Goal: Transaction & Acquisition: Purchase product/service

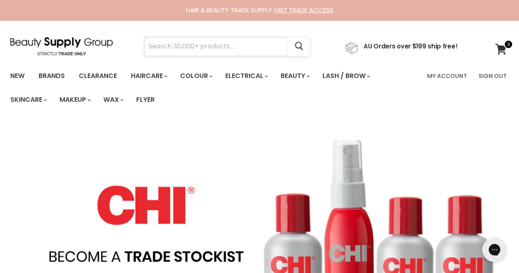
click at [232, 48] on input "Search" at bounding box center [216, 46] width 144 height 19
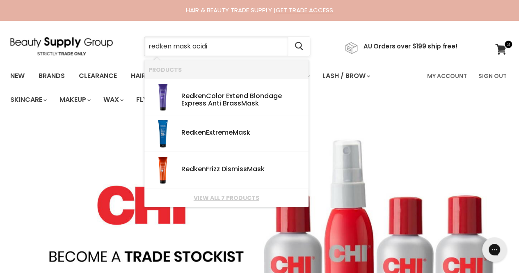
type input "redken mask acidic"
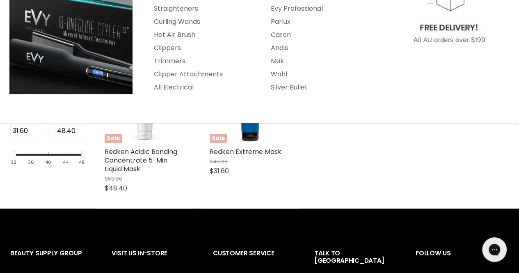
scroll to position [182, 0]
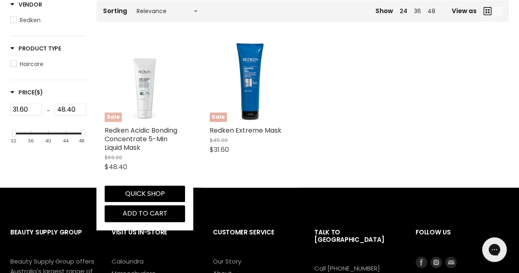
click at [150, 105] on img "Main content" at bounding box center [145, 81] width 80 height 80
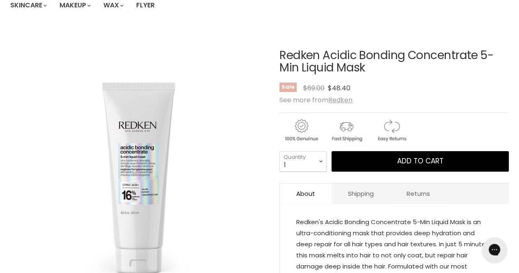
scroll to position [95, 0]
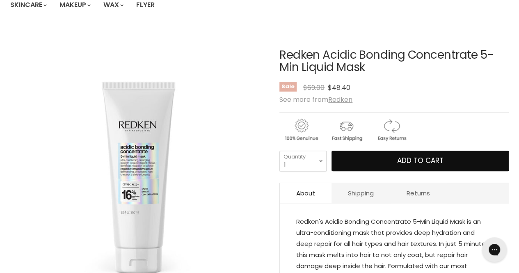
click at [373, 159] on button "Add to cart" at bounding box center [420, 161] width 177 height 21
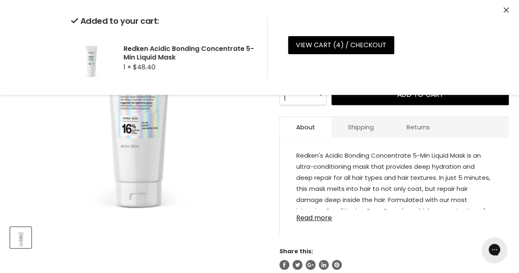
scroll to position [161, 0]
click at [322, 215] on link "Read more" at bounding box center [394, 215] width 196 height 12
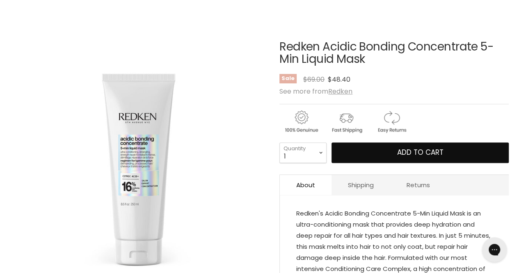
scroll to position [0, 0]
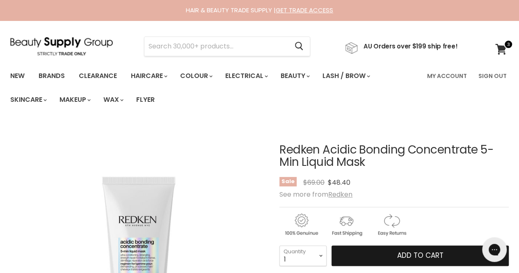
click at [378, 251] on button "Add to cart" at bounding box center [420, 255] width 177 height 21
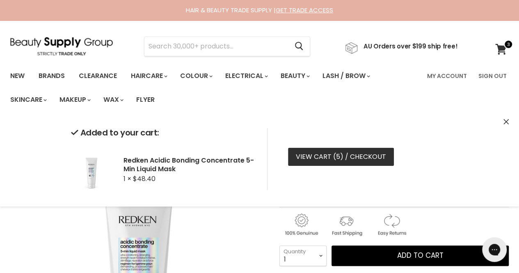
click at [373, 149] on link "View cart ( 5 ) / Checkout" at bounding box center [341, 157] width 106 height 18
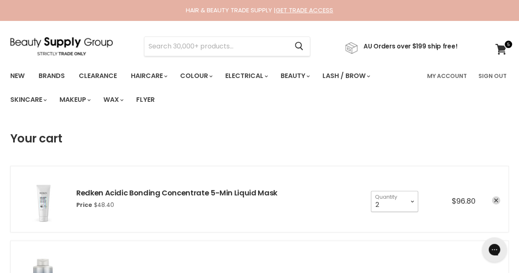
click at [410, 201] on select "1 2 3 4 5 6 7 8 9 10+" at bounding box center [394, 201] width 47 height 21
select select "1"
click at [371, 191] on select "1 2 3 4 5 6 7 8 9 10+" at bounding box center [394, 201] width 47 height 21
type input "1"
click at [179, 46] on input "Search" at bounding box center [216, 46] width 144 height 19
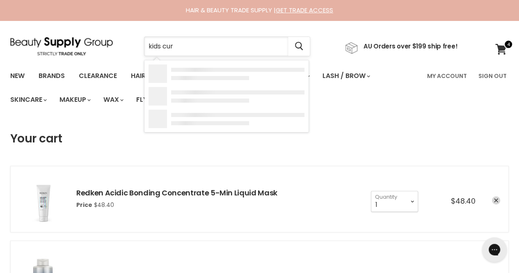
type input "kids curl"
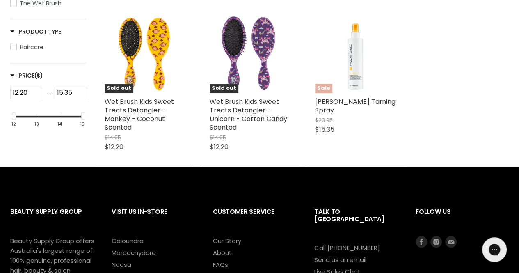
scroll to position [181, 0]
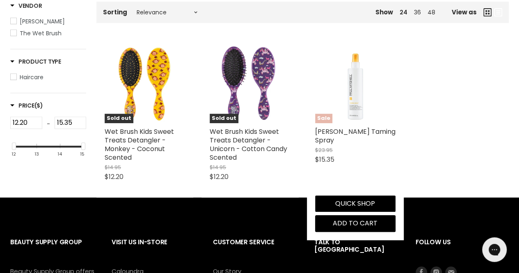
click at [366, 98] on img "Main content" at bounding box center [355, 83] width 80 height 80
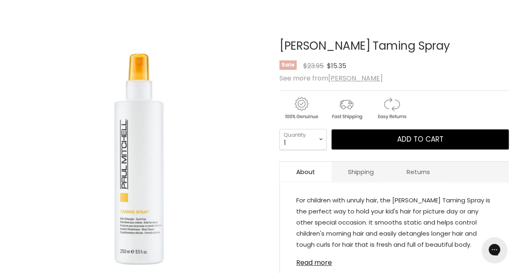
scroll to position [105, 0]
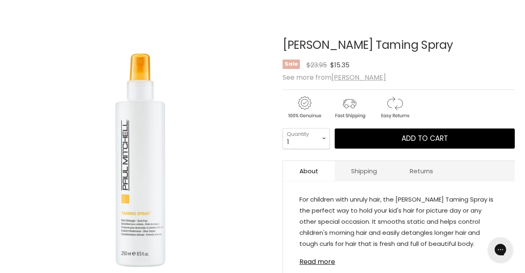
click at [137, 222] on img "Paul Mitchell Taming Spray image. Click or Scroll to Zoom." at bounding box center [140, 148] width 260 height 260
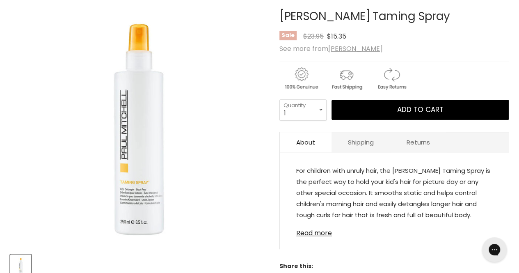
scroll to position [134, 0]
click at [434, 99] on div "1 2 3 4 5 6 7 8 9 10+ Quantity 1 Quantity Add to cart" at bounding box center [393, 109] width 229 height 21
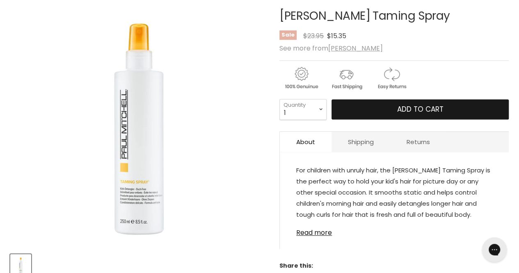
click at [429, 104] on span "Add to cart" at bounding box center [420, 109] width 46 height 10
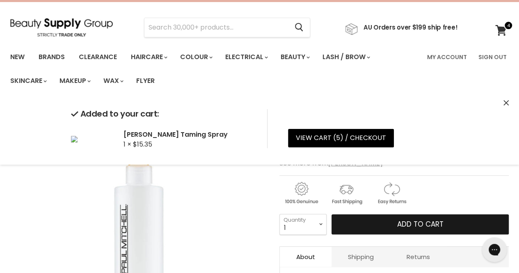
scroll to position [18, 0]
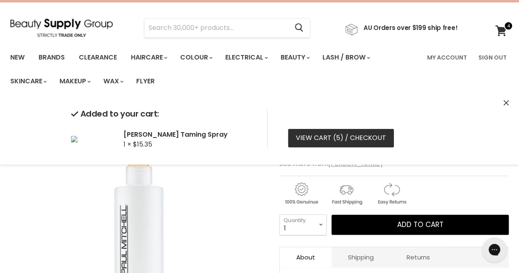
click at [339, 141] on link "View cart ( 5 ) / Checkout" at bounding box center [341, 138] width 106 height 18
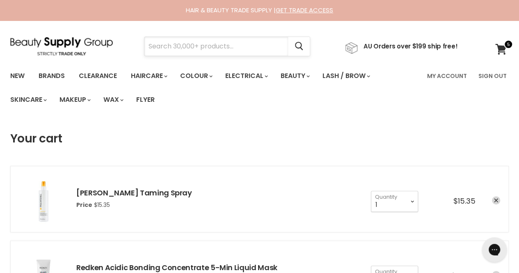
click at [220, 47] on input "Search" at bounding box center [216, 46] width 144 height 19
click at [87, 39] on img at bounding box center [61, 46] width 103 height 18
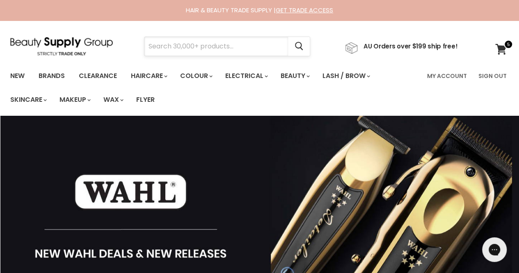
click at [239, 43] on input "Search" at bounding box center [216, 46] width 144 height 19
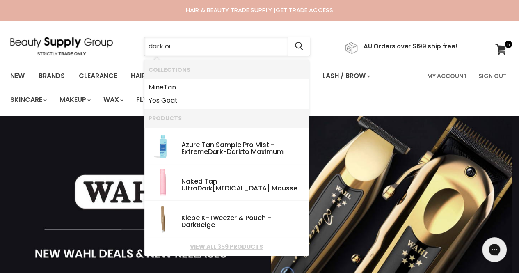
type input "dark oil"
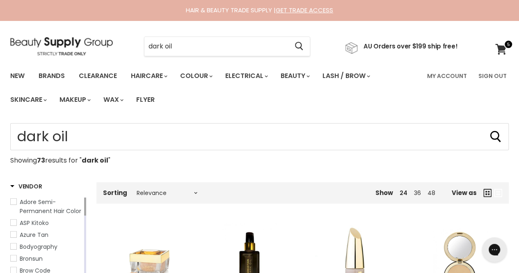
click at [78, 44] on img at bounding box center [61, 46] width 103 height 18
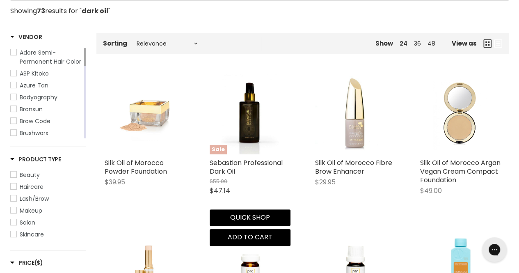
scroll to position [150, 0]
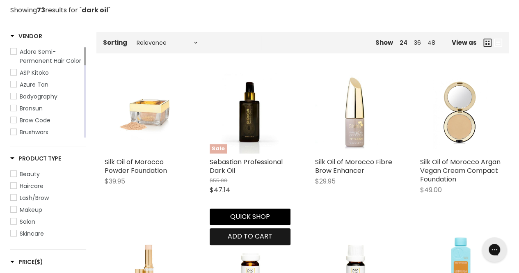
click at [247, 238] on span "Add to cart" at bounding box center [250, 235] width 45 height 9
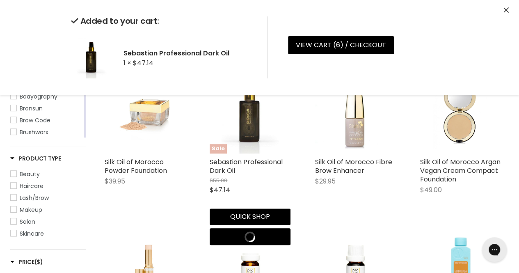
click at [253, 120] on img "Main content" at bounding box center [250, 113] width 80 height 80
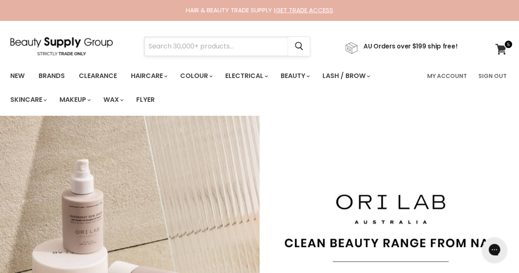
click at [196, 42] on input "Search" at bounding box center [216, 46] width 144 height 19
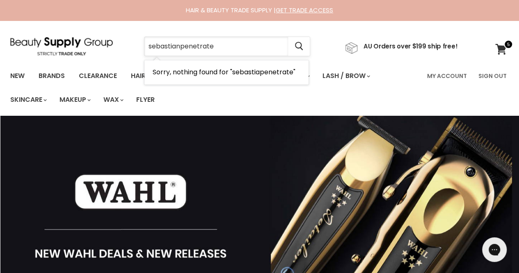
type input "sebastian penetrate"
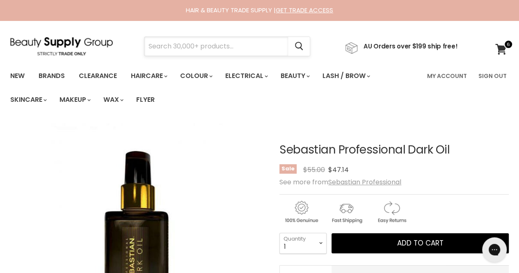
click at [228, 48] on input "Search" at bounding box center [216, 46] width 144 height 19
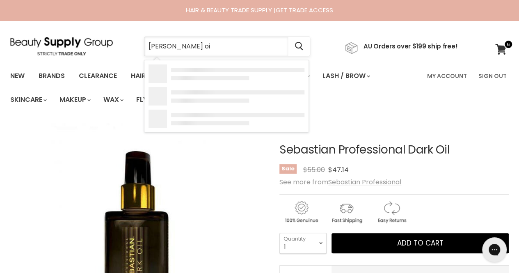
type input "[PERSON_NAME] oil"
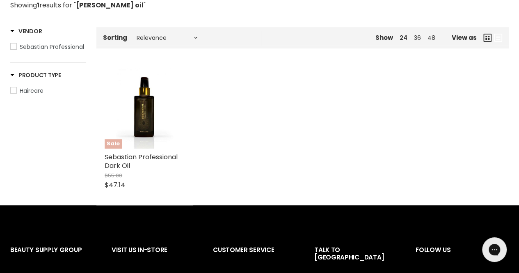
scroll to position [156, 0]
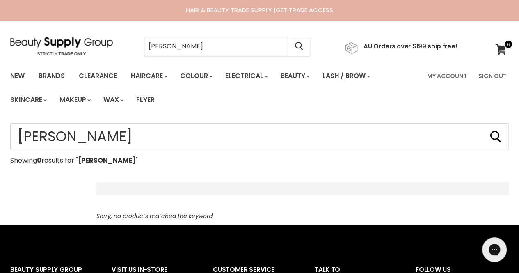
click at [167, 46] on input "sebastian penetrate" at bounding box center [216, 46] width 144 height 19
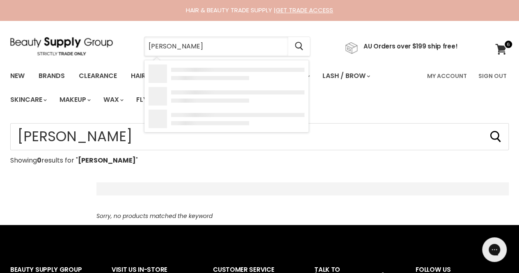
click at [167, 46] on input "sebastian penetrate" at bounding box center [216, 46] width 144 height 19
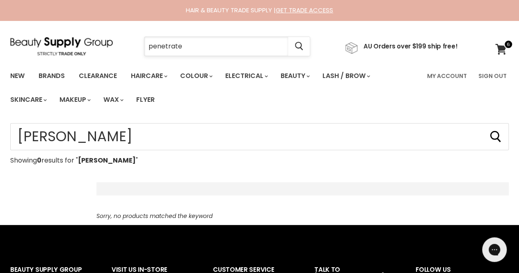
click at [187, 46] on input "penetrate" at bounding box center [216, 46] width 144 height 19
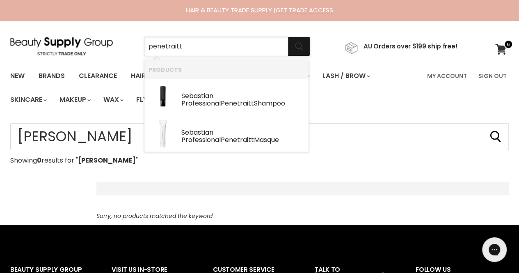
type input "penetraitt"
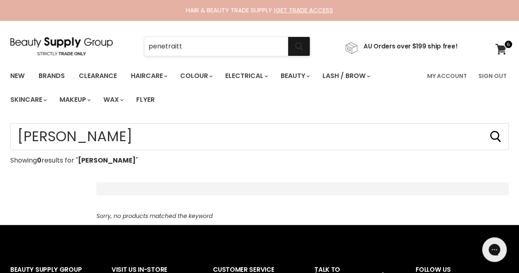
click at [303, 45] on icon "Search" at bounding box center [299, 46] width 8 height 9
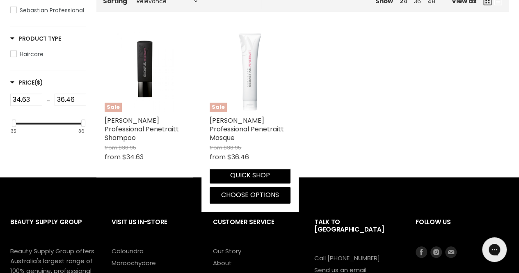
scroll to position [192, 0]
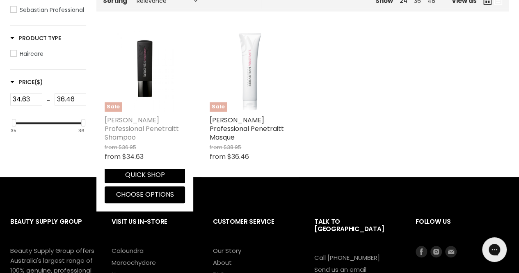
click at [158, 123] on link "[PERSON_NAME] Professional Penetraitt Shampoo" at bounding box center [142, 128] width 74 height 27
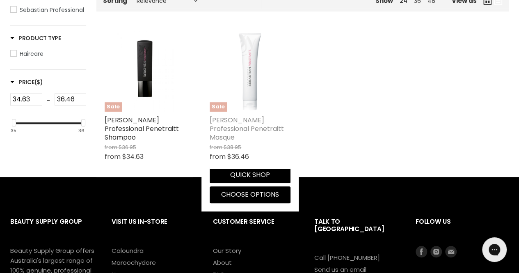
click at [240, 126] on link "[PERSON_NAME] Professional Penetraitt Masque" at bounding box center [247, 128] width 74 height 27
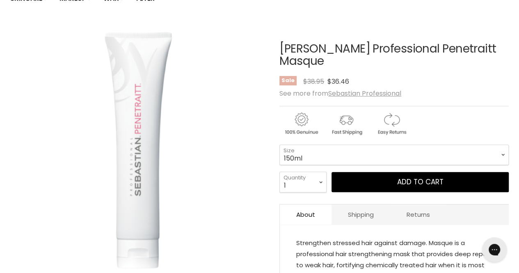
scroll to position [101, 0]
click at [345, 144] on select "150ml 500ml" at bounding box center [393, 154] width 229 height 21
click at [279, 144] on select "150ml 500ml" at bounding box center [393, 154] width 229 height 21
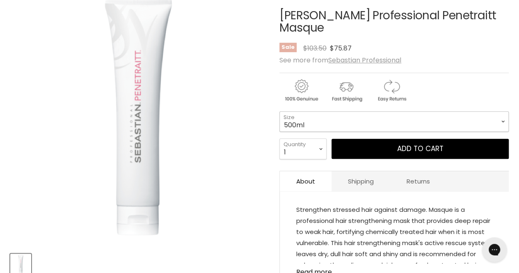
scroll to position [95, 0]
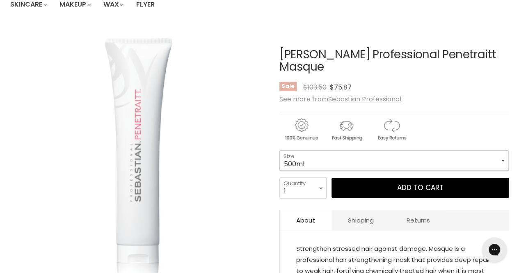
click at [322, 150] on select "150ml 500ml" at bounding box center [393, 160] width 229 height 21
click at [279, 150] on select "150ml 500ml" at bounding box center [393, 160] width 229 height 21
click at [315, 153] on select "150ml 500ml" at bounding box center [393, 160] width 229 height 21
click at [279, 150] on select "150ml 500ml" at bounding box center [393, 160] width 229 height 21
select select "500ml"
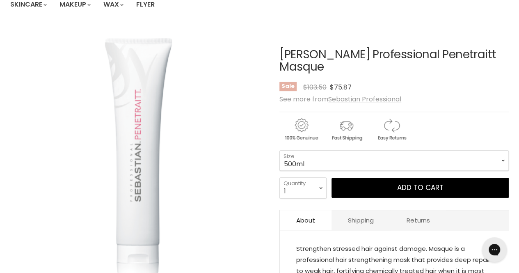
click at [362, 252] on p "Strengthen stressed hair against damage. Masque is a professional hair strength…" at bounding box center [394, 277] width 196 height 68
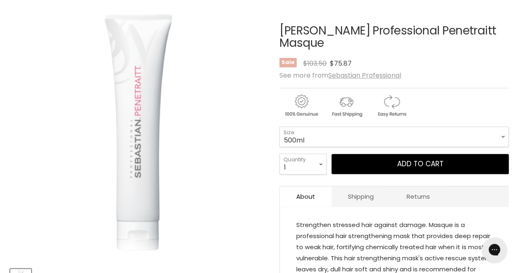
scroll to position [118, 0]
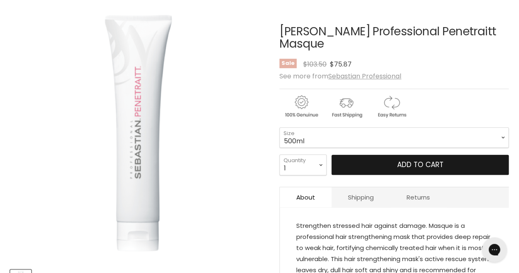
click at [411, 155] on button "Add to cart" at bounding box center [420, 165] width 177 height 21
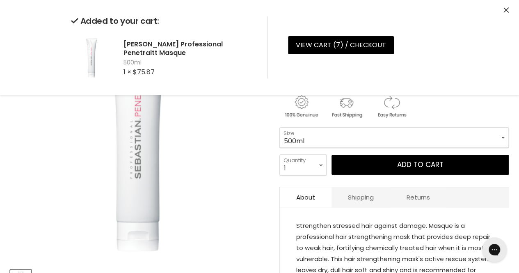
click at [505, 11] on icon "Close" at bounding box center [506, 9] width 5 height 5
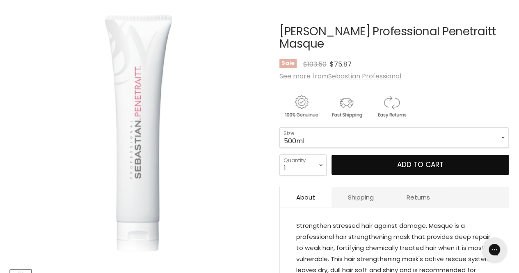
scroll to position [0, 0]
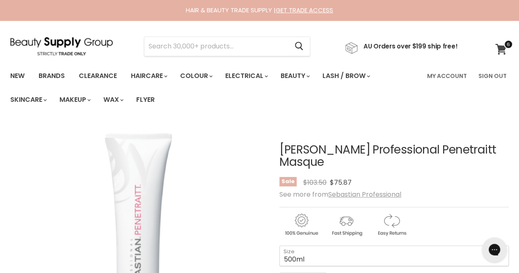
click at [500, 49] on icon at bounding box center [500, 49] width 11 height 11
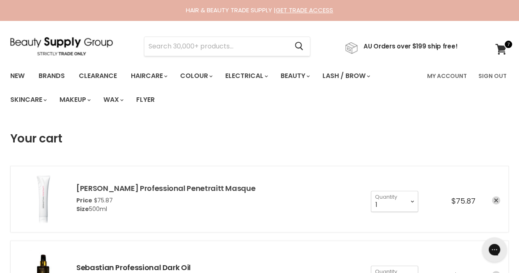
click at [160, 189] on link "[PERSON_NAME] Professional Penetraitt Masque" at bounding box center [165, 188] width 179 height 10
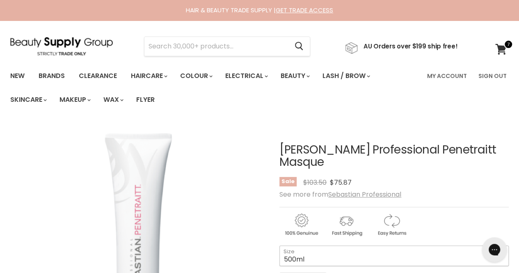
click at [309, 245] on select "150ml 500ml" at bounding box center [393, 255] width 229 height 21
select select "150ml"
click at [279, 245] on select "150ml 500ml" at bounding box center [393, 255] width 229 height 21
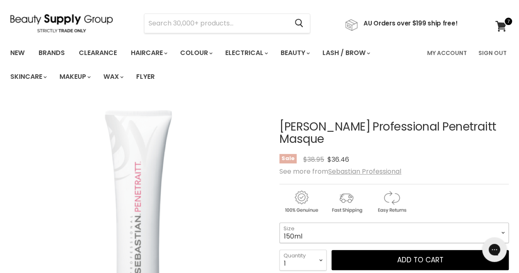
scroll to position [24, 0]
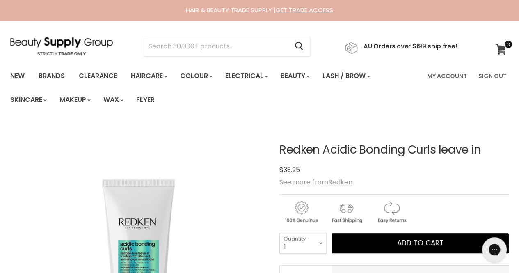
click at [503, 52] on icon at bounding box center [500, 49] width 11 height 11
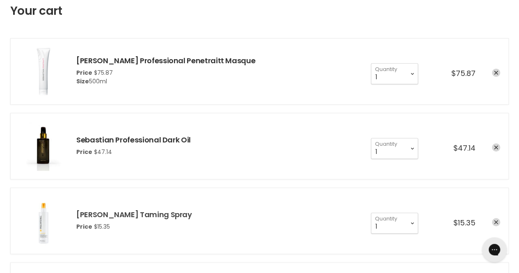
click at [147, 214] on link "[PERSON_NAME] Taming Spray" at bounding box center [134, 214] width 116 height 10
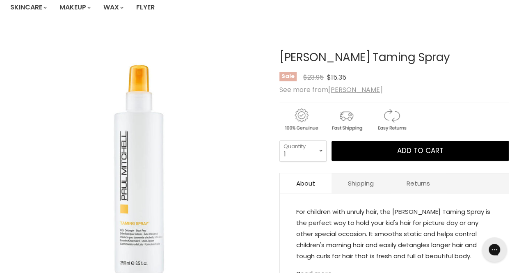
scroll to position [92, 0]
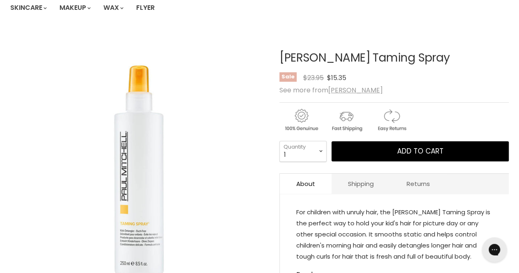
drag, startPoint x: 280, startPoint y: 57, endPoint x: 431, endPoint y: 55, distance: 151.0
click at [431, 55] on h1 "[PERSON_NAME] Taming Spray" at bounding box center [393, 58] width 229 height 13
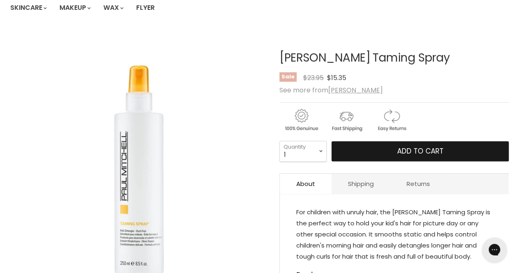
scroll to position [0, 0]
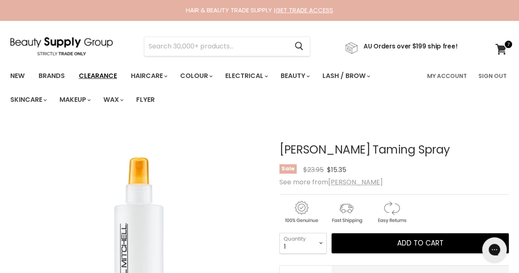
click at [92, 72] on link "Clearance" at bounding box center [98, 75] width 50 height 17
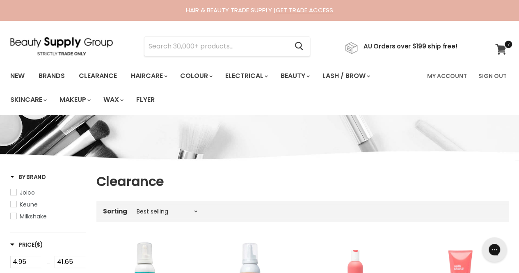
click at [504, 49] on icon at bounding box center [500, 49] width 11 height 11
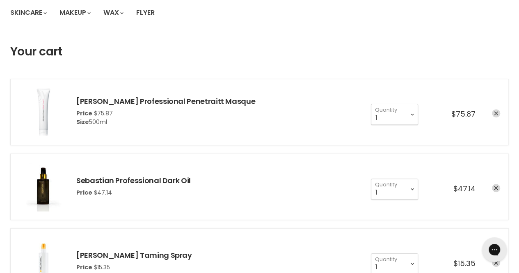
click at [494, 111] on icon "remove Sebastian Professional Penetraitt Masque" at bounding box center [496, 113] width 4 height 4
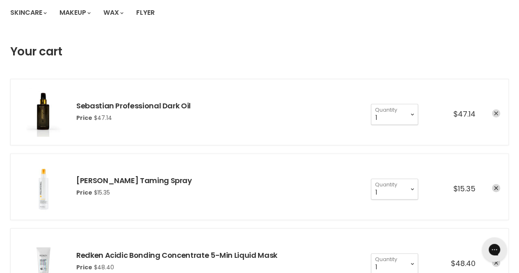
click at [499, 116] on link "remove Sebastian Professional Dark Oil" at bounding box center [496, 113] width 8 height 8
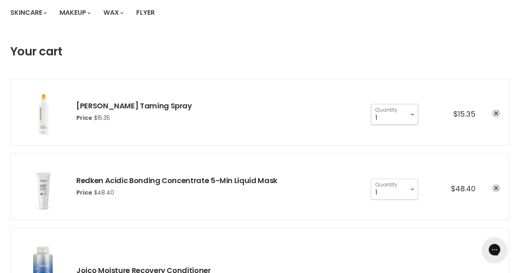
click at [409, 123] on select "1 2 3 4 5 6 7 8 9 10+" at bounding box center [394, 114] width 47 height 21
select select "2"
click at [371, 104] on select "1 2 3 4 5 6 7 8 9 10+" at bounding box center [394, 114] width 47 height 21
type input "2"
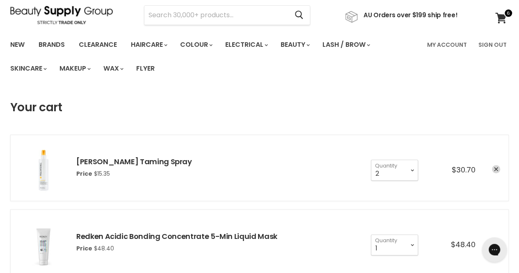
scroll to position [30, 0]
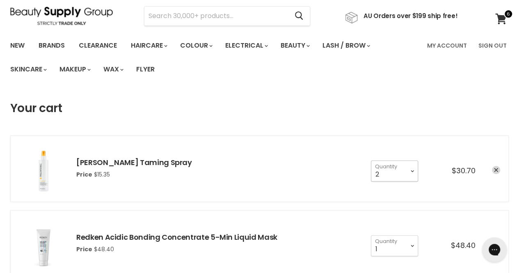
click at [404, 163] on select "1 2 3 4 5 6 7 8 9 10+" at bounding box center [394, 170] width 47 height 21
select select "1"
click at [371, 160] on select "1 2 3 4 5 6 7 8 9 10+" at bounding box center [394, 170] width 47 height 21
type input "1"
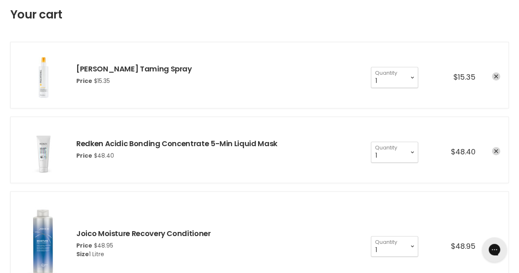
drag, startPoint x: 283, startPoint y: 144, endPoint x: 76, endPoint y: 135, distance: 207.0
click at [76, 135] on li "Redken Acidic Bonding Concentrate 5-Min Liquid Mask Price $48.40 1 2 3 4 5 6 7 8" at bounding box center [259, 150] width 499 height 66
copy link "Redken Acidic Bonding Concentrate 5-Min Liquid Mask"
click at [160, 147] on link "Redken Acidic Bonding Concentrate 5-Min Liquid Mask" at bounding box center [176, 143] width 201 height 10
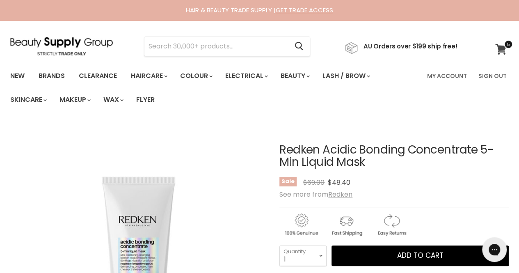
click at [506, 48] on span at bounding box center [508, 44] width 9 height 9
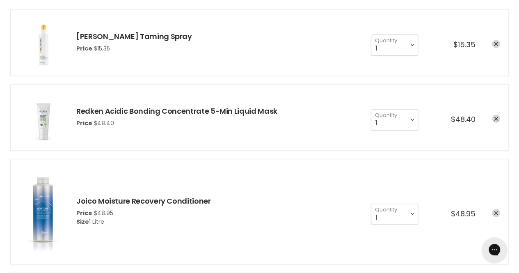
scroll to position [158, 0]
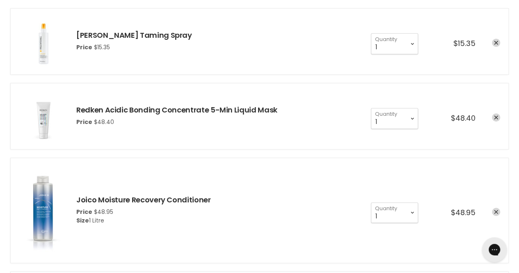
click at [50, 115] on img "cart checkout" at bounding box center [43, 116] width 49 height 49
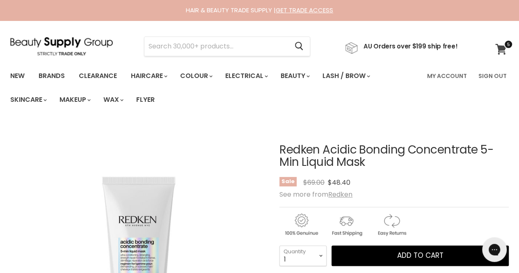
click at [509, 42] on span at bounding box center [508, 44] width 9 height 9
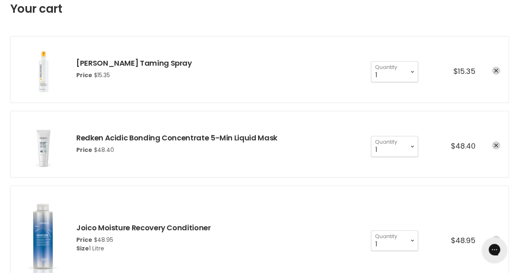
scroll to position [131, 0]
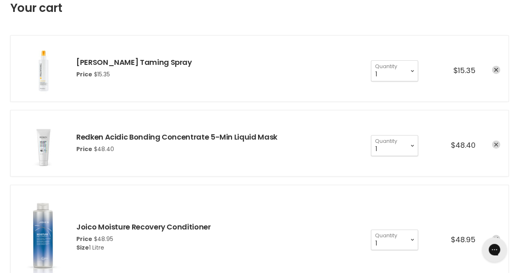
click at [494, 142] on icon "remove Redken Acidic Bonding Concentrate 5-Min Liquid Mask" at bounding box center [496, 144] width 4 height 4
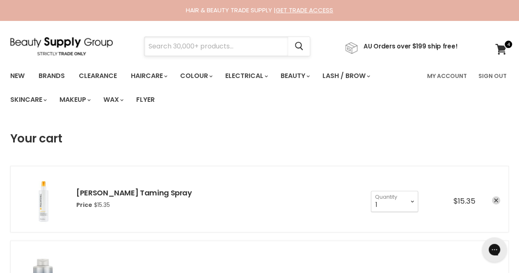
click at [201, 50] on input "Search" at bounding box center [216, 46] width 144 height 19
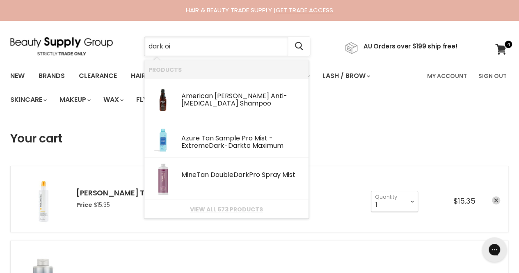
type input "dark oil"
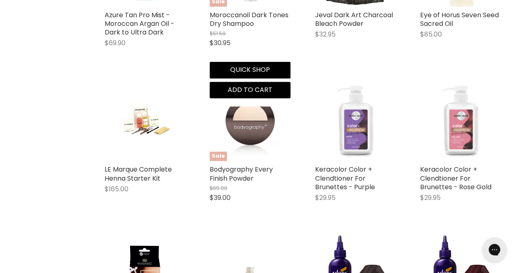
scroll to position [651, 0]
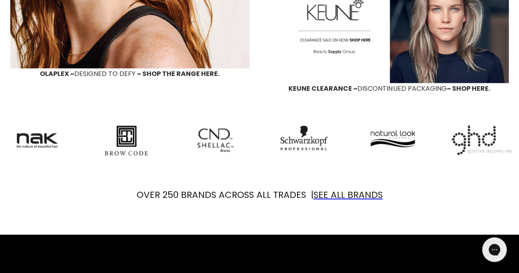
scroll to position [793, 0]
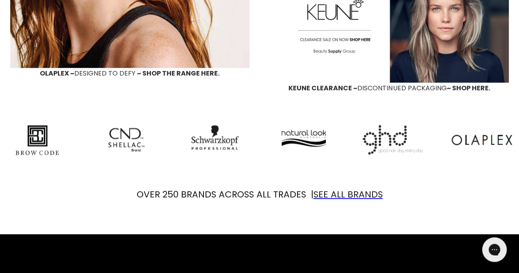
click at [367, 85] on span "KEUNE CLEARANCE ~ DISCONTINUED PACKAGING" at bounding box center [368, 87] width 158 height 9
click at [334, 87] on span "KEUNE CLEARANCE ~" at bounding box center [323, 87] width 69 height 9
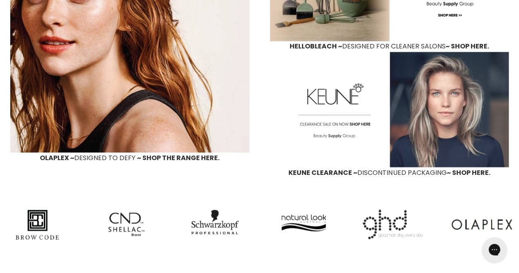
scroll to position [708, 0]
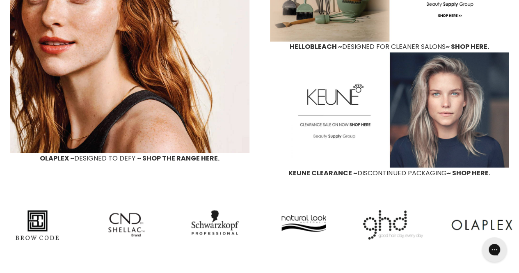
click at [373, 87] on img "Main content" at bounding box center [389, 109] width 239 height 115
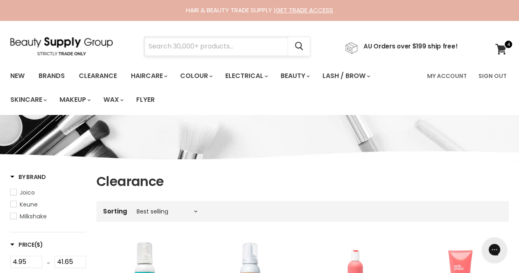
click at [241, 44] on input "Search" at bounding box center [216, 46] width 144 height 19
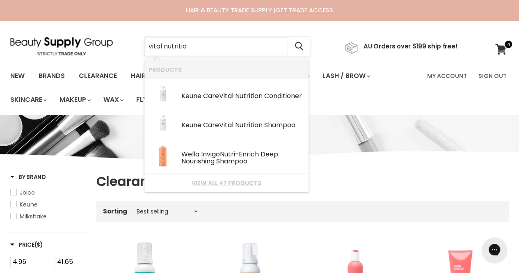
type input "vital nutrition"
click at [209, 126] on div "Keune Care Vital Nutrition Shampoo" at bounding box center [242, 125] width 123 height 9
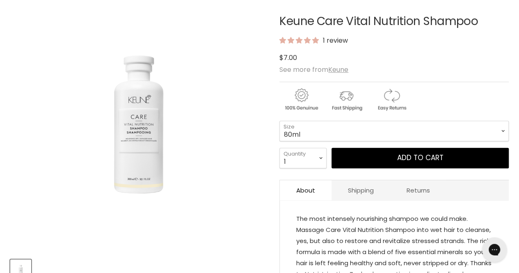
scroll to position [137, 0]
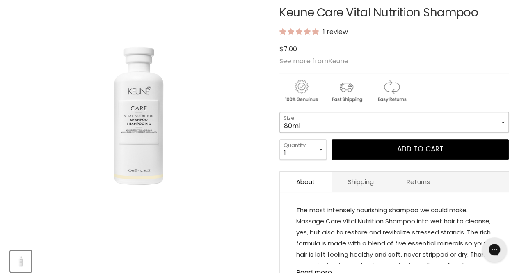
click at [300, 118] on select "80ml 300ml 1Litre" at bounding box center [393, 122] width 229 height 21
click at [279, 112] on select "80ml 300ml 1Litre" at bounding box center [393, 122] width 229 height 21
select select "1Litre"
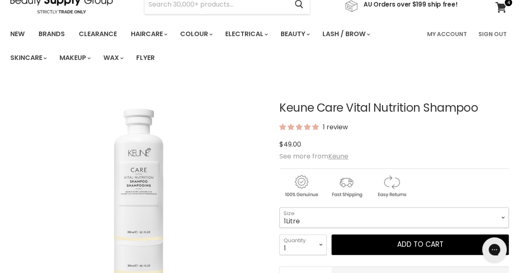
scroll to position [39, 0]
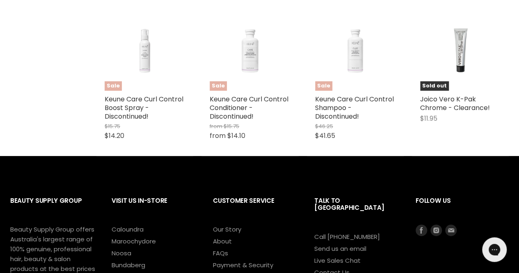
scroll to position [1530, 0]
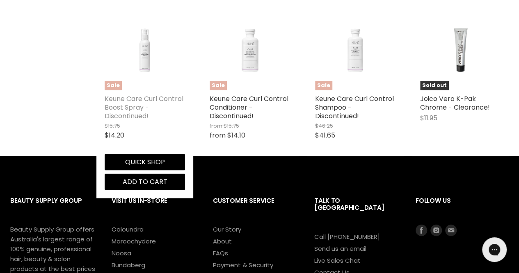
click at [133, 121] on link "Keune Care Curl Control Boost Spray - Discontinued!" at bounding box center [144, 107] width 79 height 27
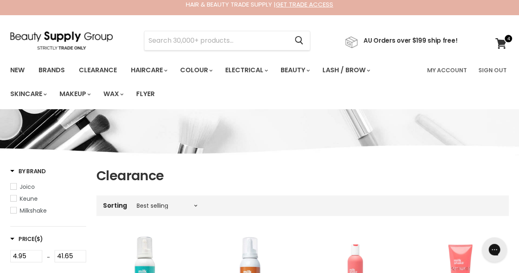
scroll to position [0, 0]
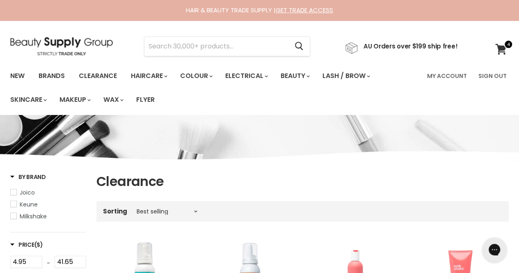
click at [59, 48] on img at bounding box center [61, 46] width 103 height 18
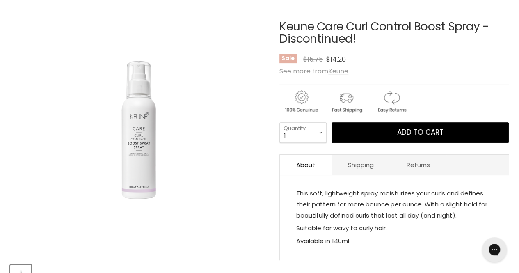
scroll to position [128, 0]
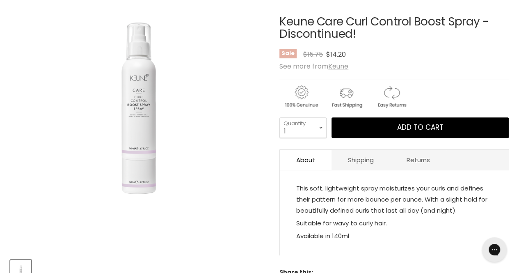
click at [136, 107] on img "Keune Care Curl Control Boost Spray - Discontinued! image. Click or Scroll to Z…" at bounding box center [138, 90] width 257 height 190
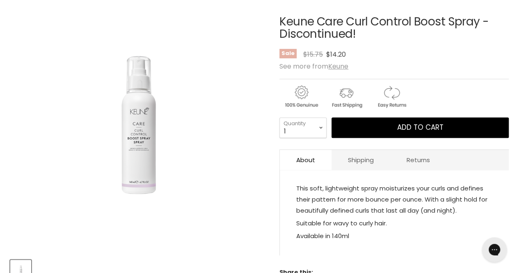
click at [364, 206] on span "This soft, lightweight spray moisturizes your curls and defines their pattern f…" at bounding box center [391, 199] width 191 height 31
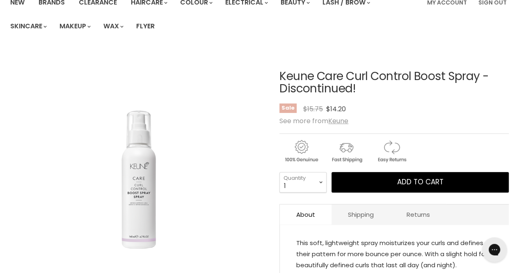
scroll to position [74, 0]
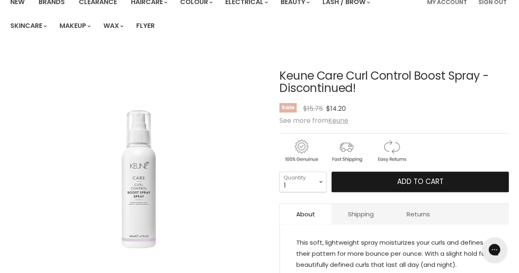
click at [392, 181] on button "Add to cart" at bounding box center [420, 182] width 177 height 21
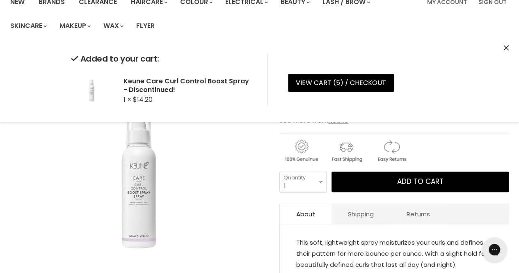
click at [508, 45] on button "Close" at bounding box center [506, 48] width 5 height 9
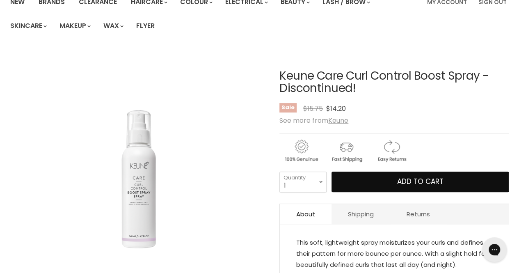
scroll to position [0, 0]
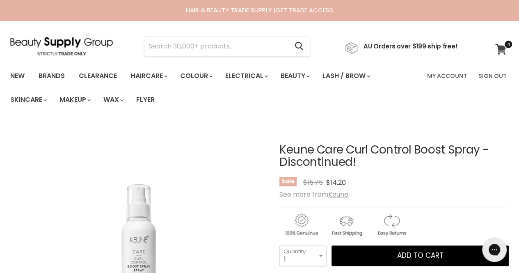
click at [506, 45] on span at bounding box center [508, 44] width 9 height 9
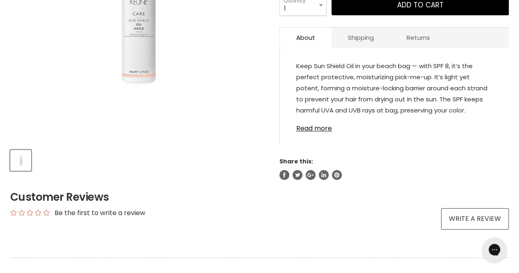
scroll to position [247, 0]
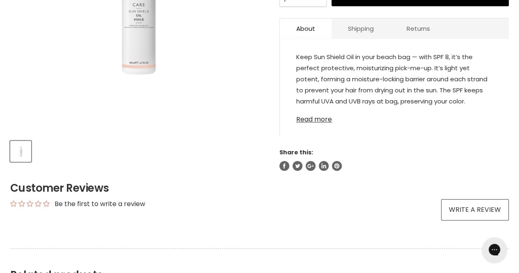
click at [325, 119] on link "Read more" at bounding box center [394, 117] width 196 height 12
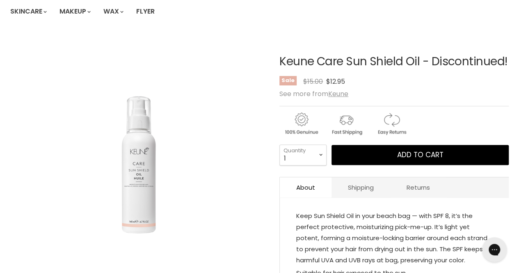
scroll to position [94, 0]
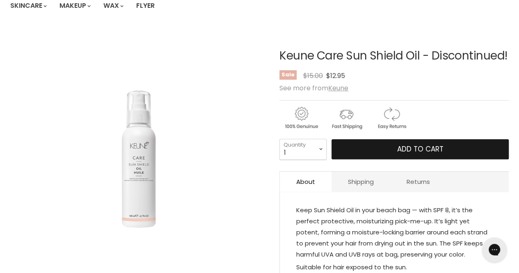
click at [378, 146] on button "Add to cart" at bounding box center [420, 149] width 177 height 21
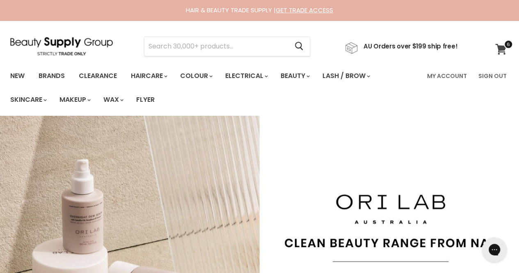
click at [508, 51] on link "View cart" at bounding box center [502, 49] width 22 height 19
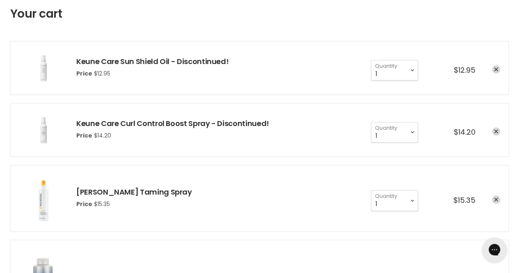
scroll to position [121, 0]
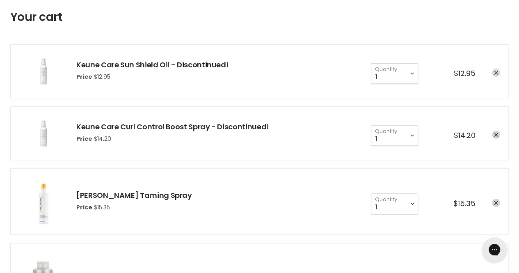
click at [492, 72] on link "remove Keune Care Sun Shield Oil - Discontinued!" at bounding box center [496, 73] width 8 height 8
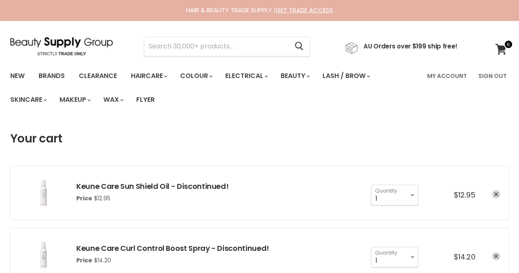
type input "c"
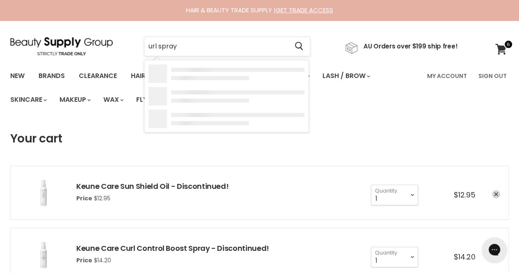
click at [148, 47] on input "url spray" at bounding box center [216, 46] width 144 height 19
type input "curl spray"
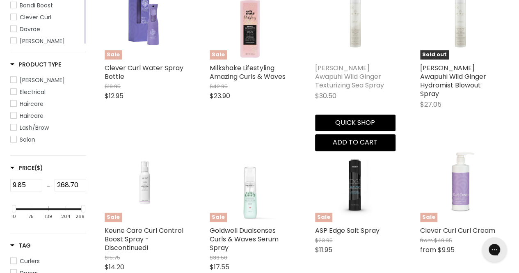
scroll to position [248, 0]
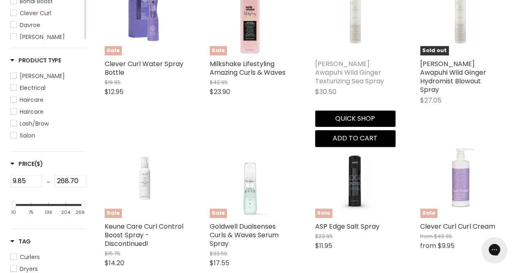
click at [341, 66] on link "[PERSON_NAME] Awapuhi Wild Ginger Texturizing Sea Spray" at bounding box center [349, 72] width 69 height 27
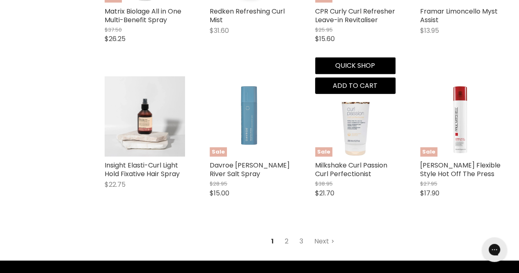
scroll to position [945, 0]
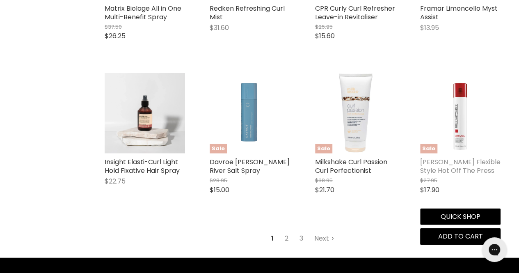
click at [468, 160] on link "[PERSON_NAME] Flexible Style Hot Off The Press" at bounding box center [460, 166] width 80 height 18
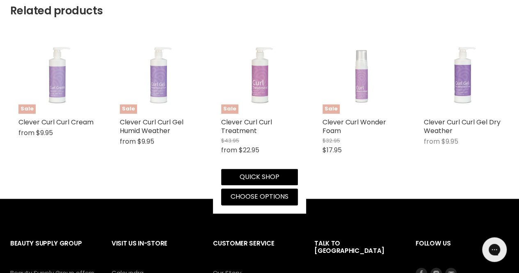
scroll to position [525, 0]
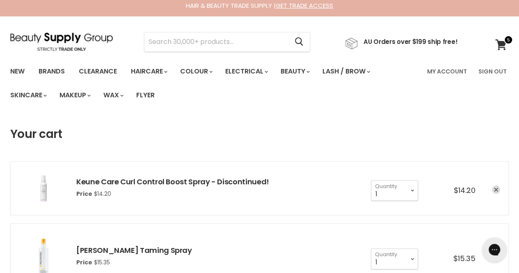
click at [496, 189] on icon "remove Keune Care Curl Control Boost Spray - Discontinued!" at bounding box center [496, 190] width 4 height 4
